Goal: Transaction & Acquisition: Purchase product/service

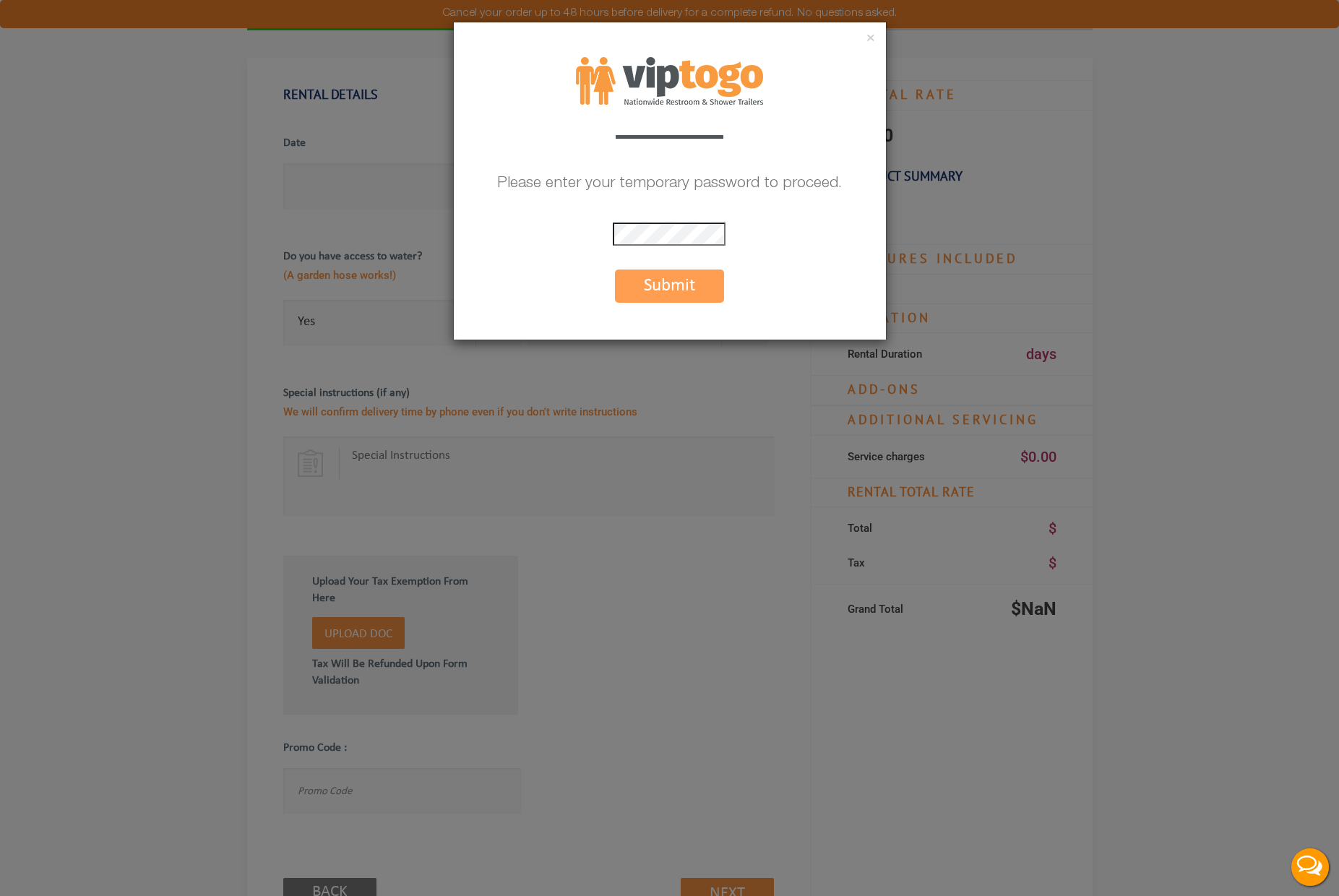
scroll to position [84, 0]
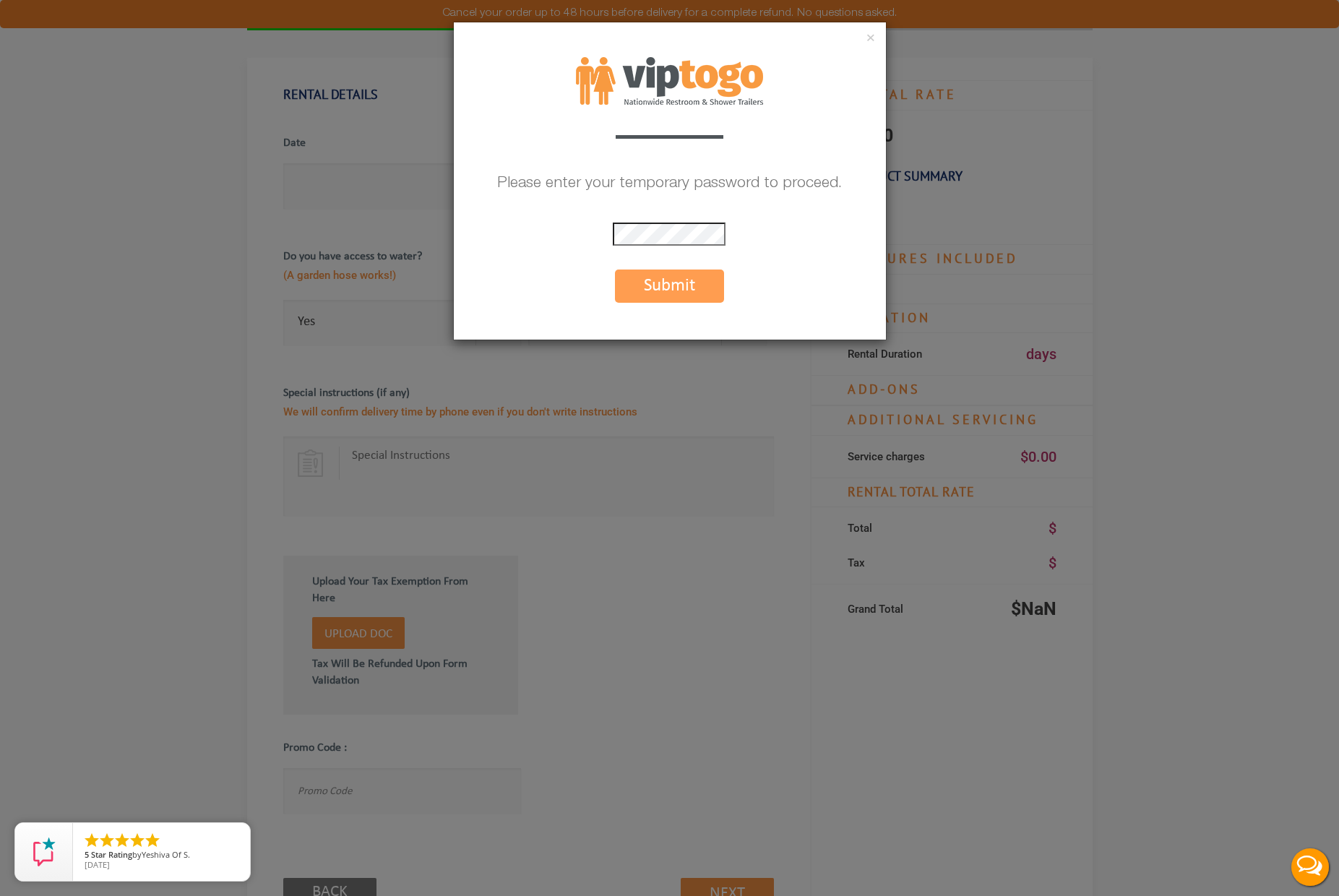
click at [673, 285] on button "Submit" at bounding box center [670, 286] width 109 height 33
